Goal: Information Seeking & Learning: Learn about a topic

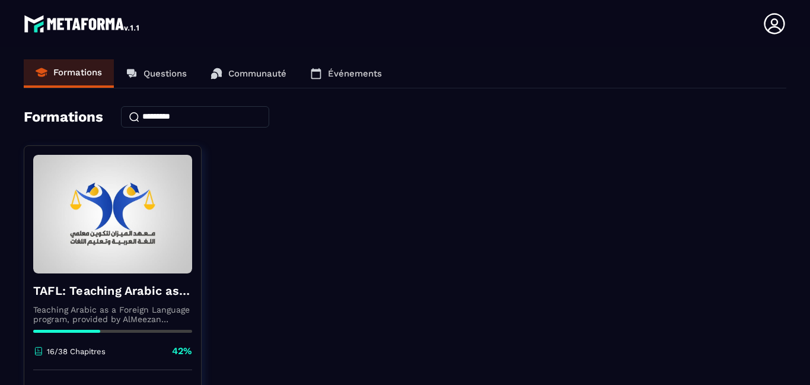
click at [212, 353] on link "TAFL: Teaching Arabic as a Foreign Language program - June Teaching Arabic as a…" at bounding box center [120, 293] width 193 height 296
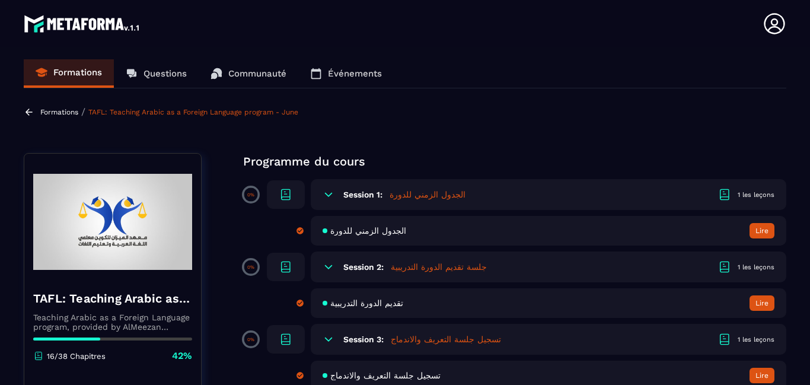
click at [245, 339] on span at bounding box center [251, 340] width 14 height 14
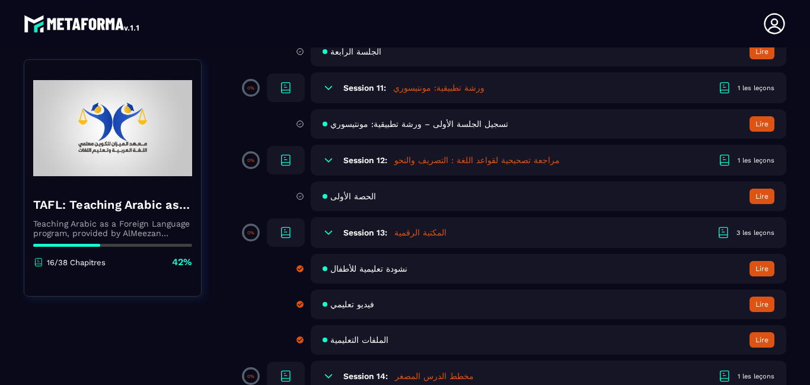
scroll to position [1511, 0]
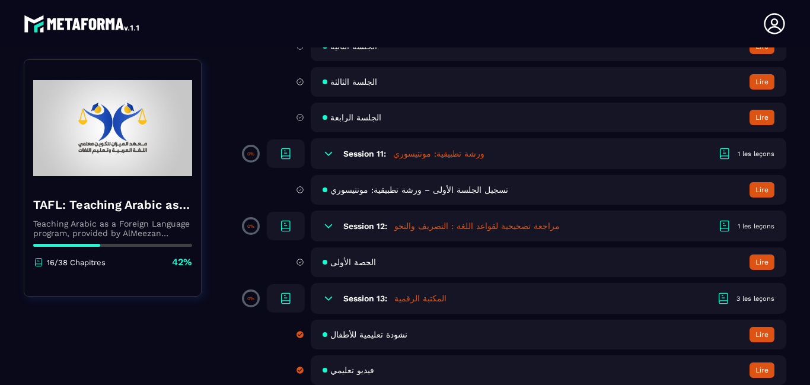
click at [764, 270] on button "Lire" at bounding box center [761, 261] width 25 height 15
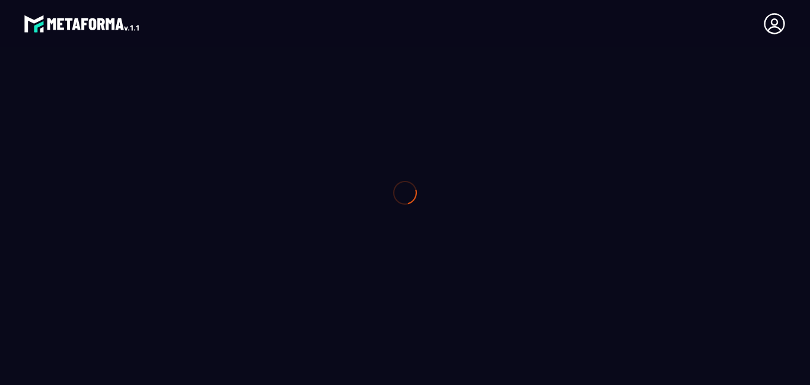
click at [764, 321] on div at bounding box center [405, 192] width 810 height 385
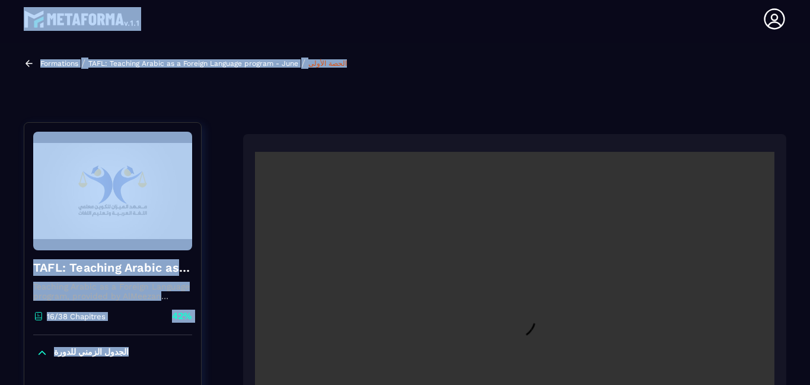
scroll to position [127, 0]
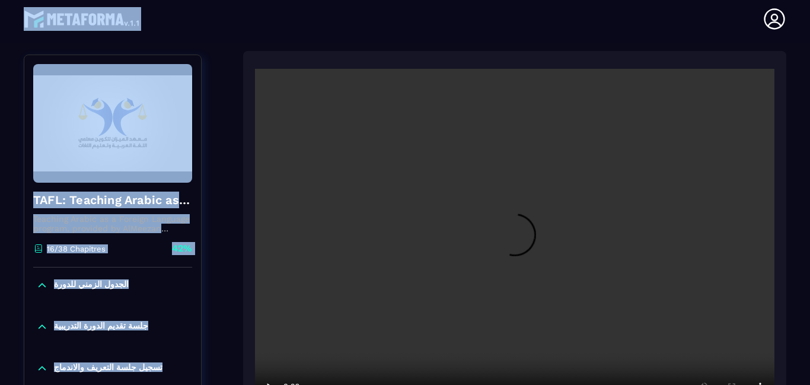
click at [255, 281] on video at bounding box center [514, 242] width 519 height 346
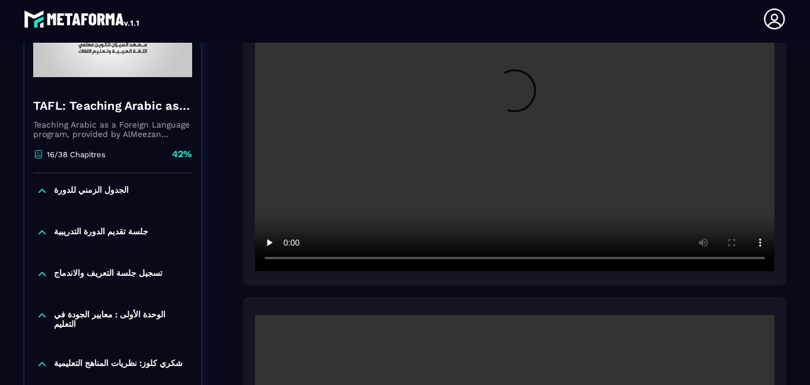
scroll to position [672, 0]
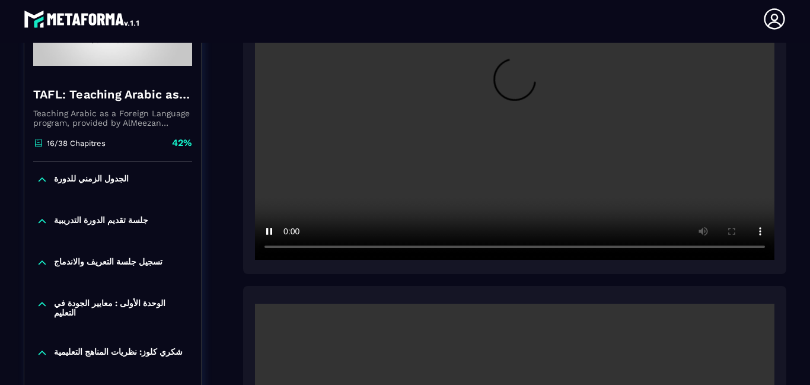
click at [243, 75] on div at bounding box center [514, 85] width 543 height 378
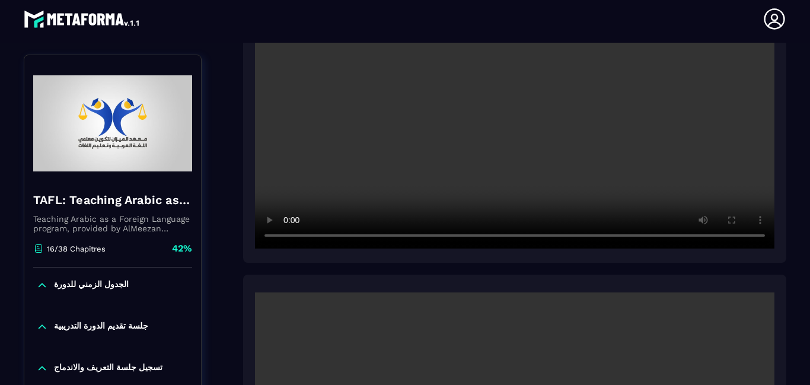
scroll to position [269, 0]
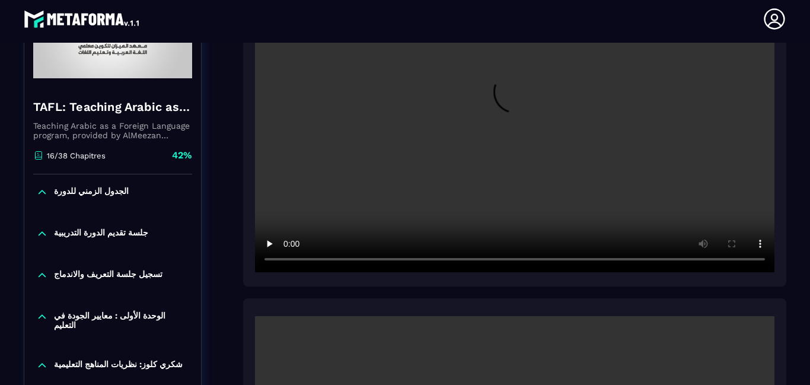
scroll to position [672, 0]
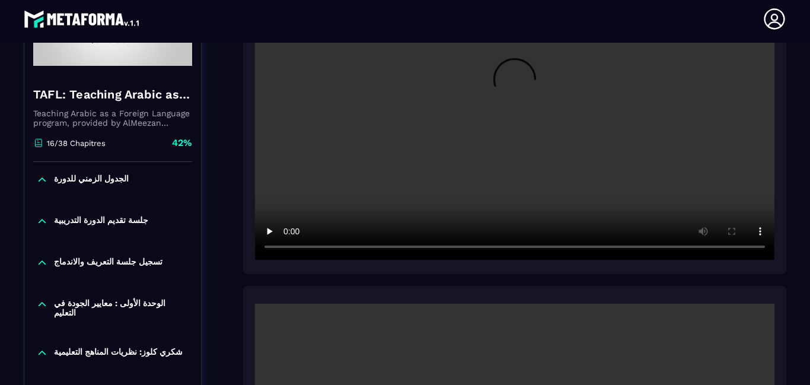
click at [343, 209] on video at bounding box center [514, 86] width 519 height 346
click at [307, 119] on video at bounding box center [514, 86] width 519 height 346
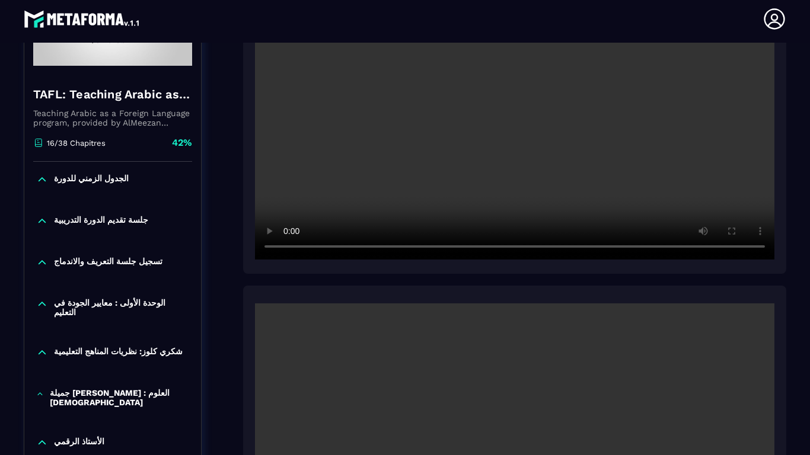
click at [395, 260] on video at bounding box center [514, 86] width 519 height 346
